Goal: Task Accomplishment & Management: Complete application form

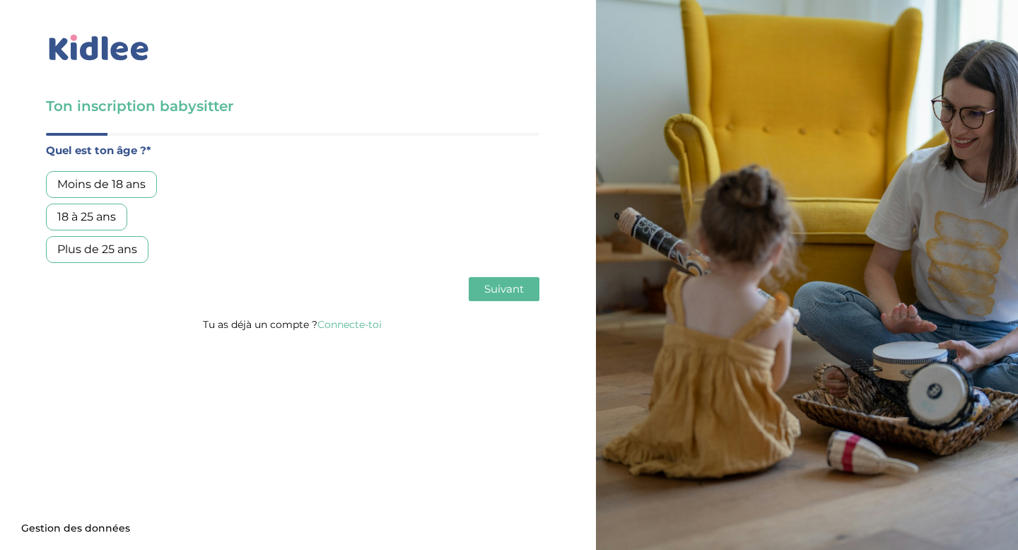
click at [93, 207] on div "18 à 25 ans" at bounding box center [86, 217] width 81 height 27
click at [512, 286] on span "Suivant" at bounding box center [504, 288] width 40 height 13
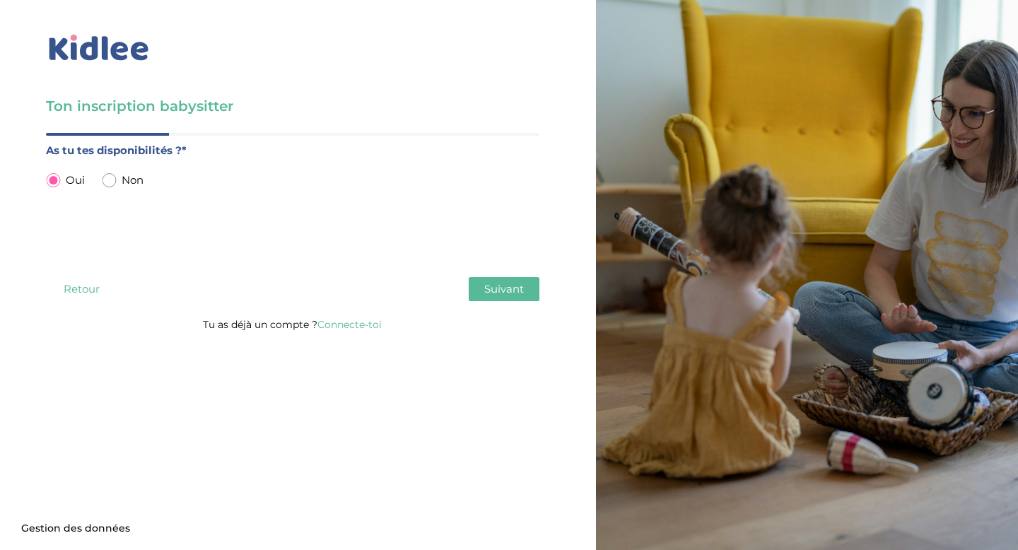
drag, startPoint x: 109, startPoint y: 177, endPoint x: 64, endPoint y: 125, distance: 69.2
click at [64, 126] on div "Ton inscription babysitter Merci de vérifier que tous les champs sont remplis a…" at bounding box center [292, 214] width 493 height 237
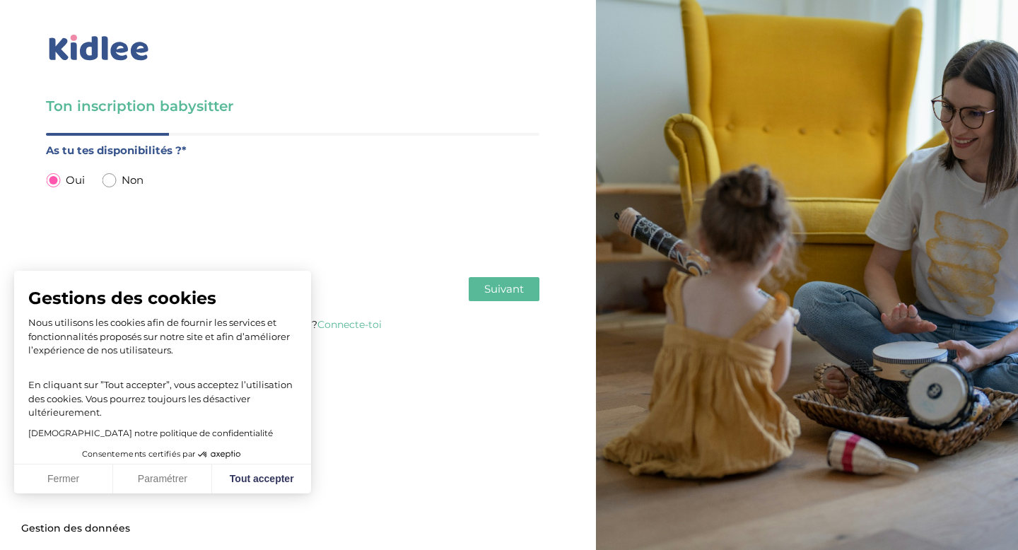
click at [501, 288] on span "Suivant" at bounding box center [504, 288] width 40 height 13
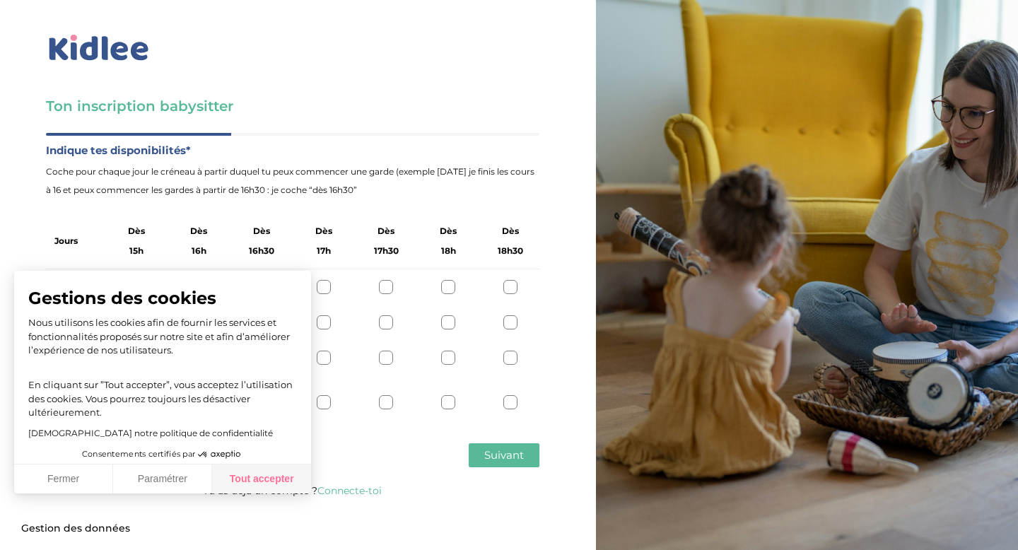
click at [257, 484] on button "Tout accepter" at bounding box center [261, 479] width 99 height 30
checkbox input "true"
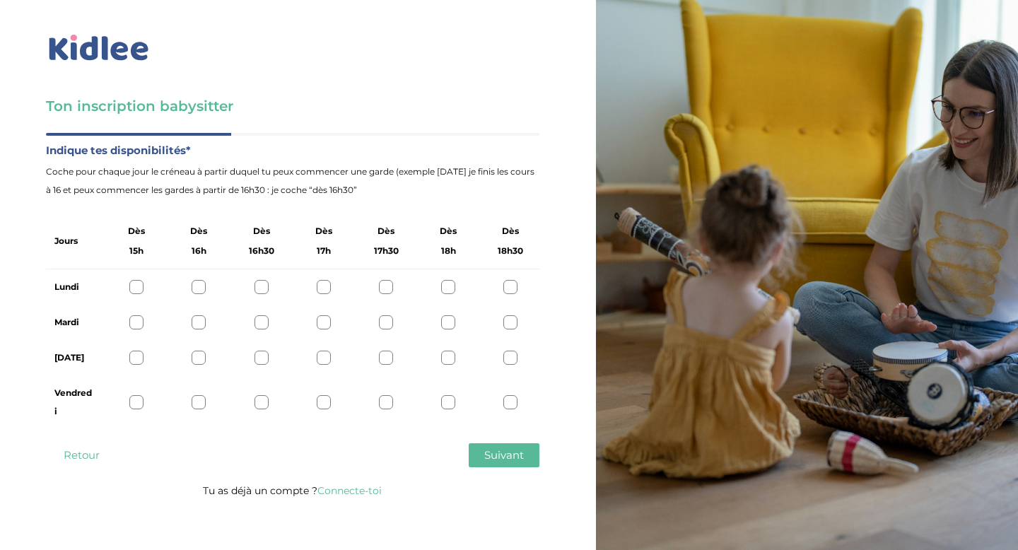
click at [135, 283] on div at bounding box center [136, 287] width 14 height 14
click at [139, 284] on icon at bounding box center [136, 287] width 11 height 11
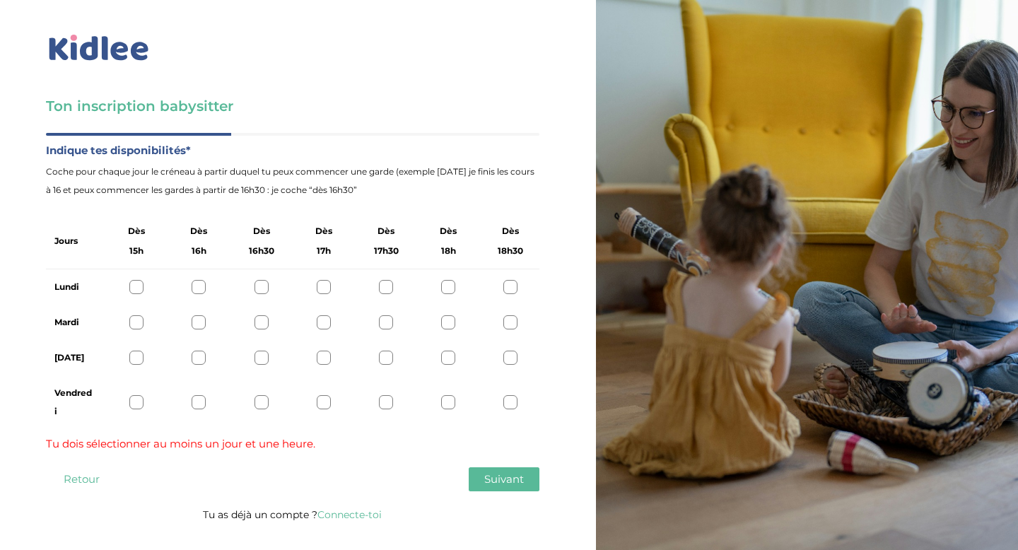
click at [141, 288] on div at bounding box center [136, 287] width 14 height 14
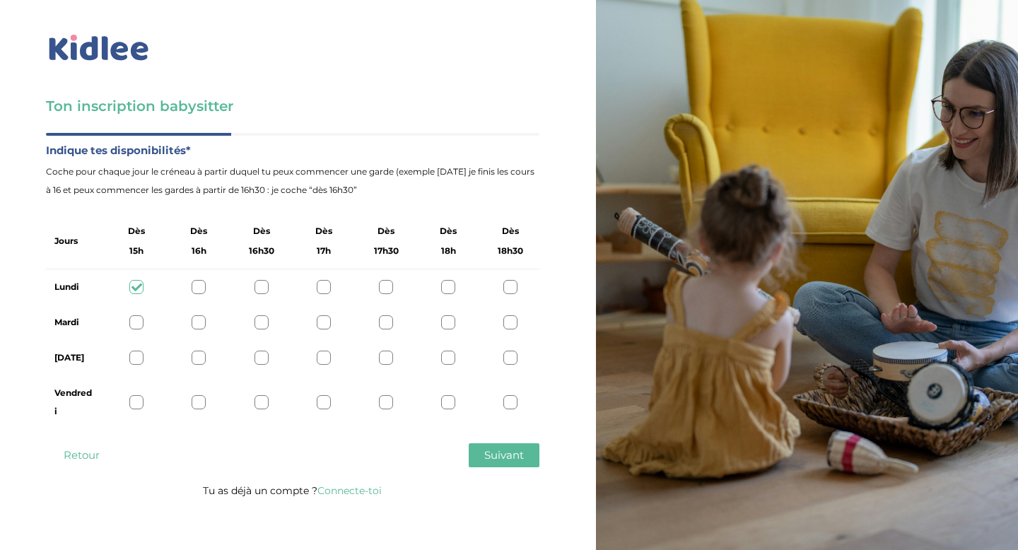
click at [204, 288] on div at bounding box center [199, 287] width 14 height 14
click at [264, 287] on div at bounding box center [261, 287] width 14 height 14
click at [324, 285] on div at bounding box center [324, 287] width 14 height 14
click at [386, 283] on div at bounding box center [386, 287] width 14 height 14
click at [131, 283] on div at bounding box center [136, 287] width 14 height 14
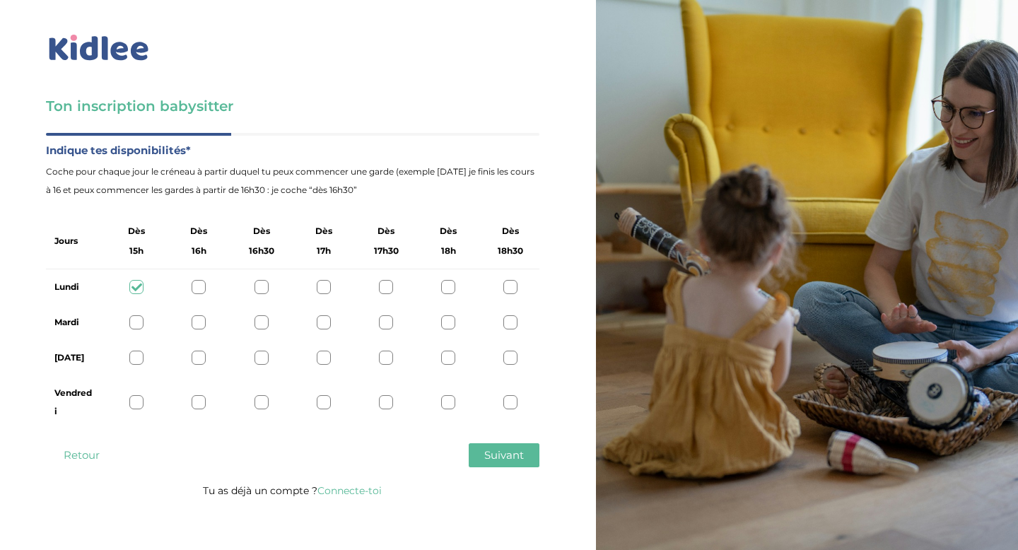
click at [136, 319] on div at bounding box center [136, 322] width 14 height 14
click at [139, 358] on div at bounding box center [136, 358] width 14 height 14
click at [139, 318] on icon at bounding box center [136, 322] width 11 height 11
click at [488, 459] on span "Suivant" at bounding box center [504, 454] width 40 height 13
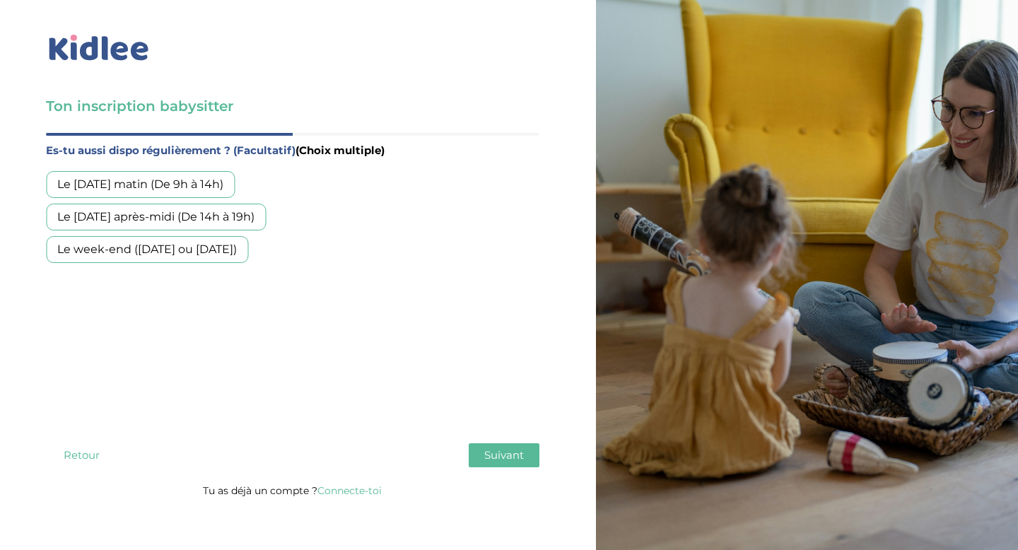
click at [100, 450] on button "Retour" at bounding box center [81, 455] width 71 height 24
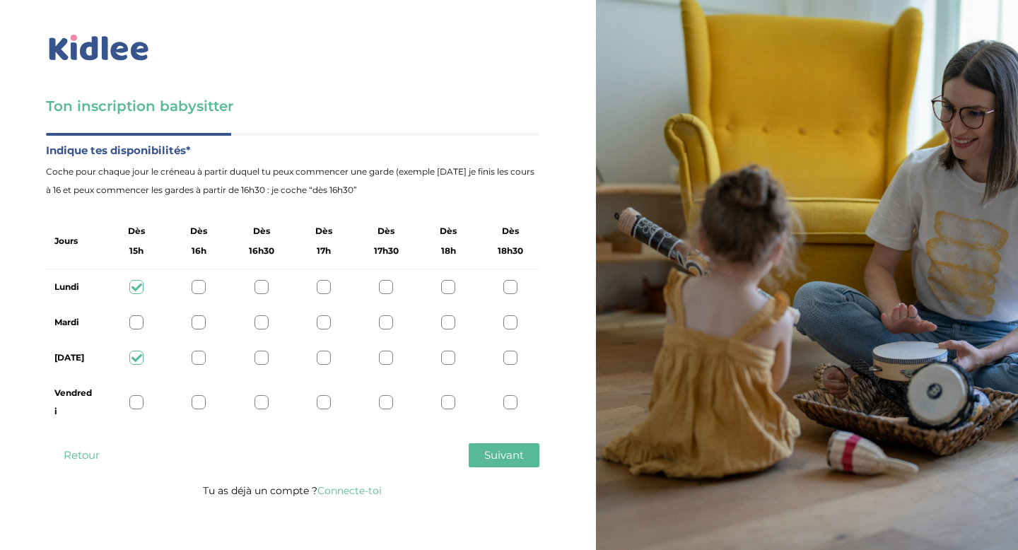
click at [503, 454] on span "Suivant" at bounding box center [504, 454] width 40 height 13
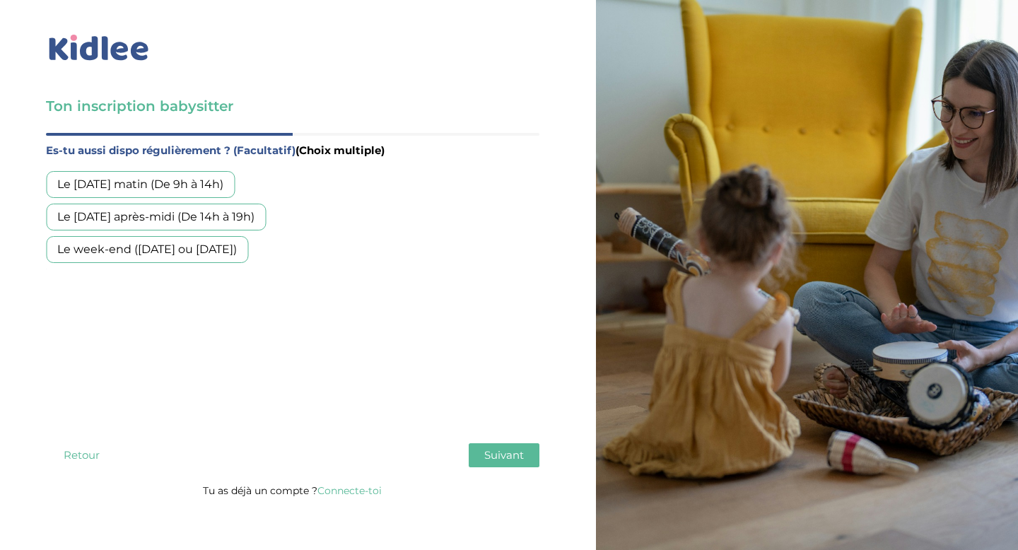
click at [109, 223] on div "Le [DATE] après-midi (De 14h à 19h)" at bounding box center [156, 217] width 220 height 27
click at [109, 255] on div "Le week-end ([DATE] ou [DATE])" at bounding box center [147, 249] width 202 height 27
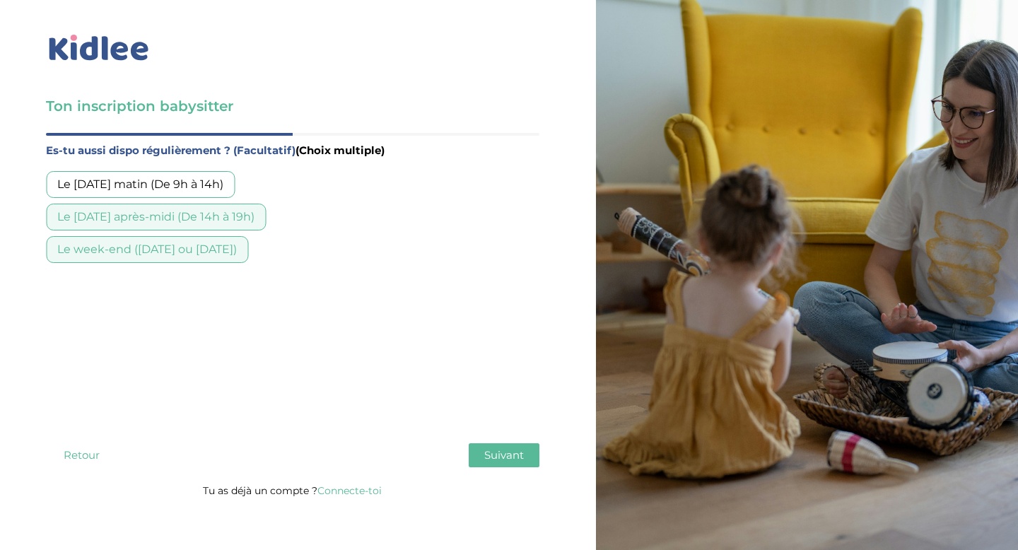
click at [495, 463] on button "Suivant" at bounding box center [504, 455] width 71 height 24
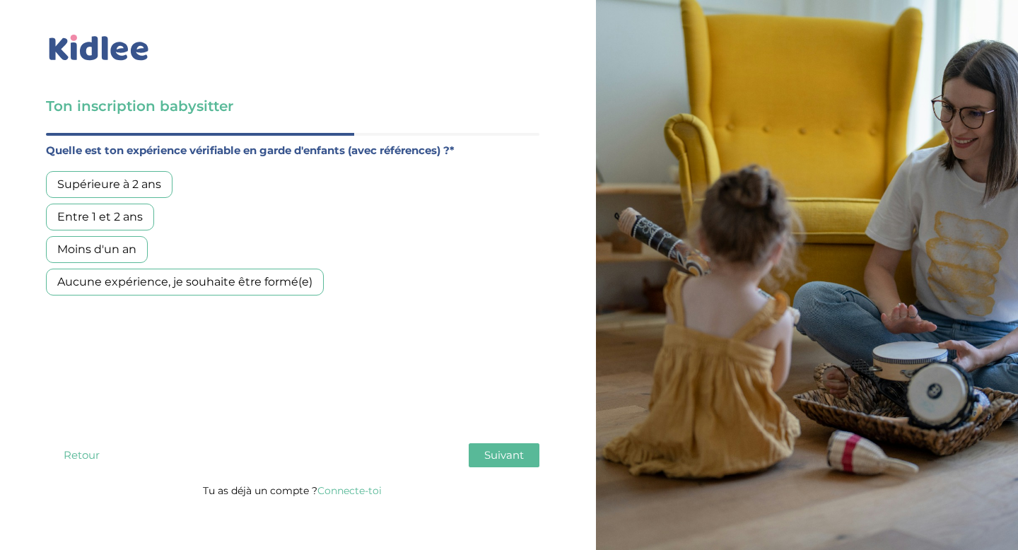
click at [116, 227] on div "Entre 1 et 2 ans" at bounding box center [100, 217] width 108 height 27
click at [490, 442] on div "Quel est ton âge ?* Moins de 18 ans 18 à 25 ans Plus de 25 ans As tu tes dispon…" at bounding box center [292, 307] width 493 height 348
click at [504, 460] on span "Suivant" at bounding box center [504, 454] width 40 height 13
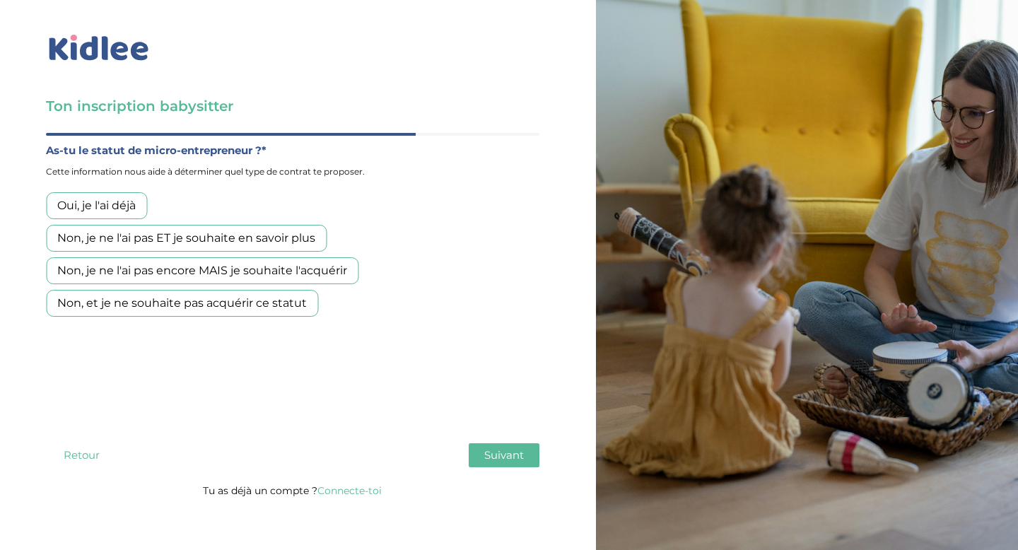
click at [524, 459] on button "Suivant" at bounding box center [504, 455] width 71 height 24
